Goal: Task Accomplishment & Management: Use online tool/utility

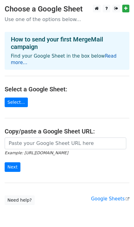
click at [104, 56] on link "Read more..." at bounding box center [64, 59] width 106 height 12
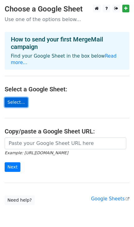
click at [18, 98] on link "Select..." at bounding box center [16, 103] width 23 height 10
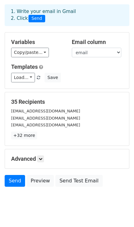
scroll to position [40, 0]
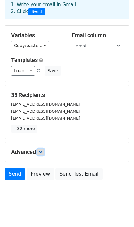
click at [41, 150] on icon at bounding box center [41, 152] width 4 height 4
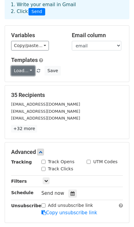
click at [28, 66] on link "Load..." at bounding box center [23, 71] width 24 height 10
click at [24, 66] on link "Load..." at bounding box center [23, 71] width 24 height 10
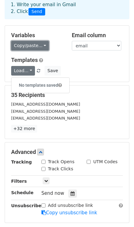
click at [39, 41] on link "Copy/paste..." at bounding box center [30, 46] width 38 height 10
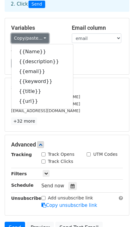
scroll to position [48, 0]
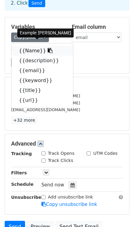
click at [30, 46] on link "{{Name}}" at bounding box center [42, 51] width 62 height 10
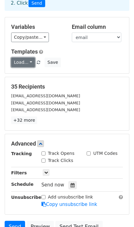
click at [27, 60] on link "Load..." at bounding box center [23, 63] width 24 height 10
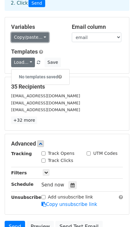
click at [38, 33] on link "Copy/paste..." at bounding box center [30, 38] width 38 height 10
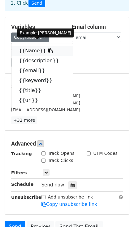
click at [33, 46] on link "{{Name}}" at bounding box center [42, 51] width 62 height 10
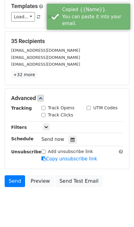
scroll to position [101, 0]
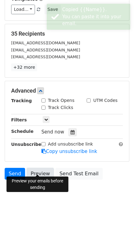
click at [37, 174] on link "Preview" at bounding box center [40, 174] width 27 height 12
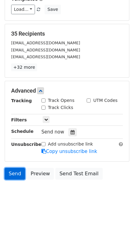
click at [16, 168] on link "Send" at bounding box center [15, 174] width 20 height 12
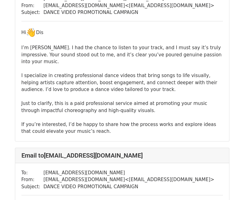
scroll to position [595, 0]
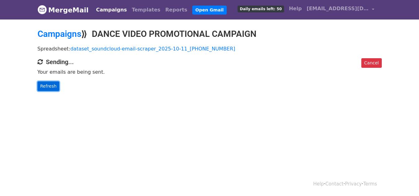
click at [51, 88] on link "Refresh" at bounding box center [49, 87] width 22 height 10
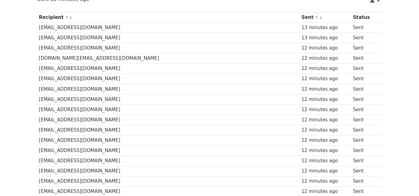
scroll to position [97, 0]
